Goal: Find specific page/section: Find specific page/section

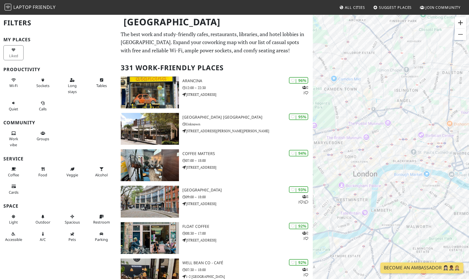
click at [461, 24] on button "Zoom in" at bounding box center [460, 22] width 11 height 11
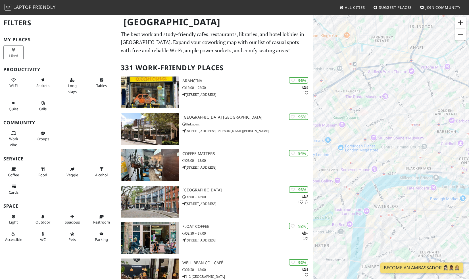
click at [461, 24] on button "Zoom in" at bounding box center [460, 22] width 11 height 11
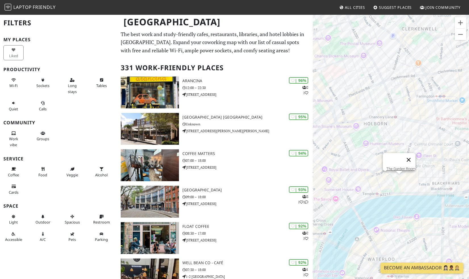
click at [411, 157] on button "Close" at bounding box center [409, 160] width 14 height 14
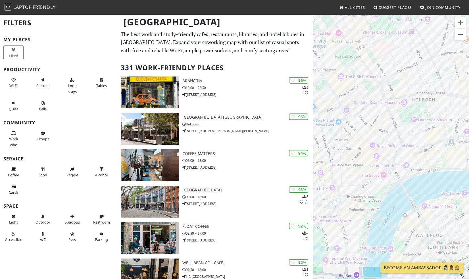
drag, startPoint x: 379, startPoint y: 179, endPoint x: 428, endPoint y: 155, distance: 54.6
click at [428, 155] on div "To navigate, press the arrow keys." at bounding box center [391, 153] width 156 height 279
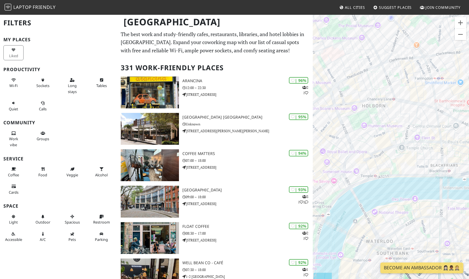
drag, startPoint x: 449, startPoint y: 213, endPoint x: 385, endPoint y: 218, distance: 63.5
click at [385, 218] on div "To navigate, press the arrow keys." at bounding box center [391, 153] width 156 height 279
click at [359, 164] on div "To navigate, press the arrow keys. [GEOGRAPHIC_DATA]" at bounding box center [391, 153] width 156 height 279
click at [359, 151] on link "WatchHouse [GEOGRAPHIC_DATA]" at bounding box center [360, 153] width 56 height 4
